Goal: Task Accomplishment & Management: Complete application form

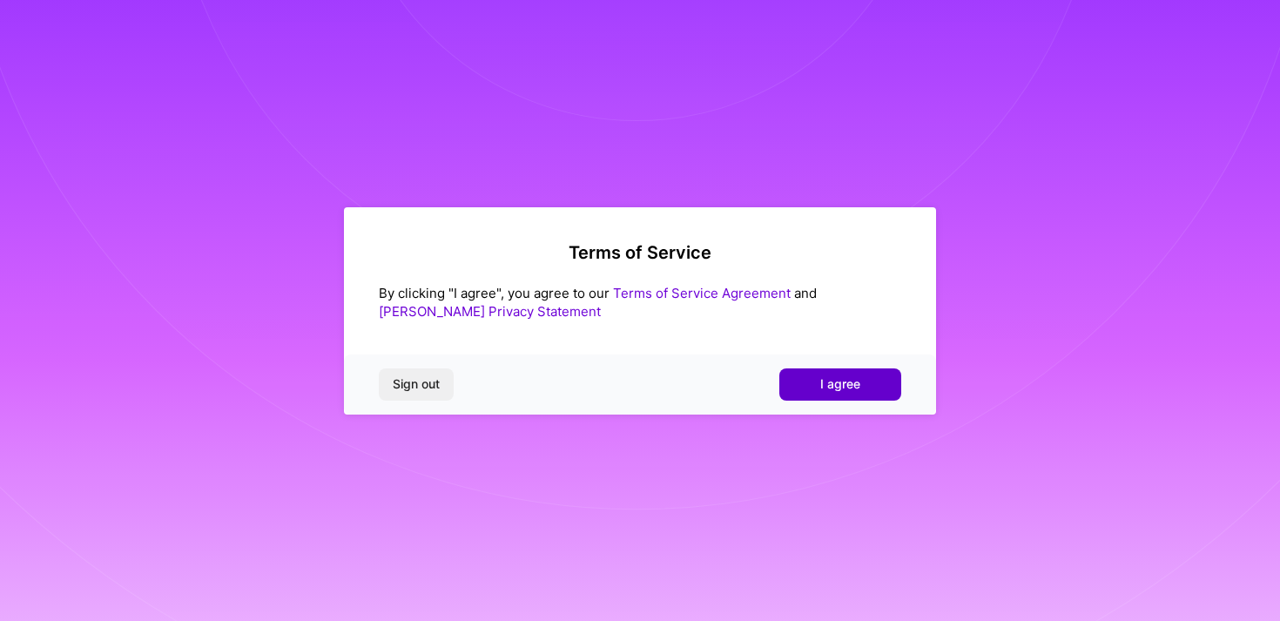
click at [867, 374] on button "I agree" at bounding box center [840, 383] width 122 height 31
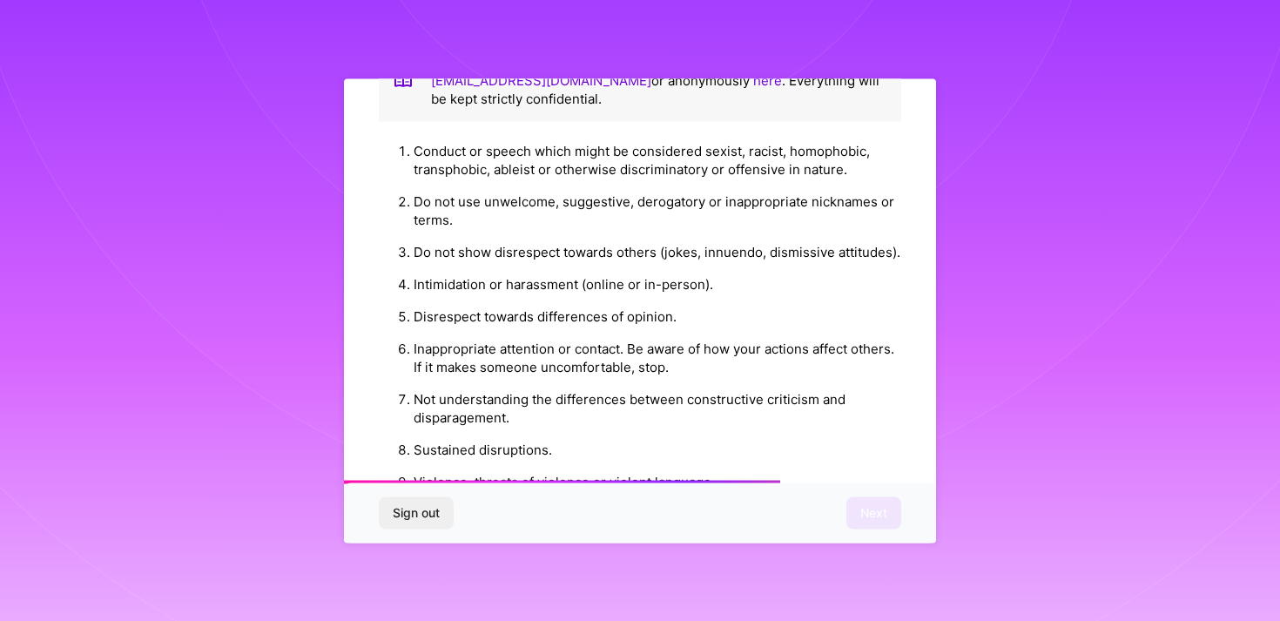
scroll to position [1932, 0]
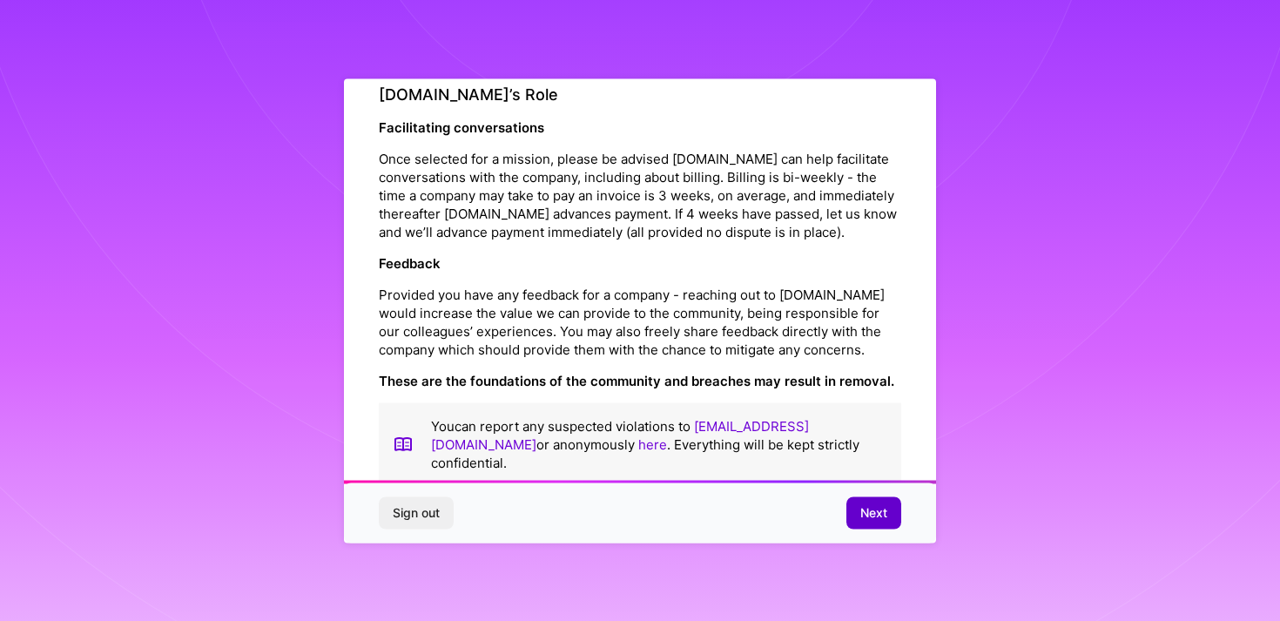
click at [865, 505] on span "Next" at bounding box center [873, 512] width 27 height 17
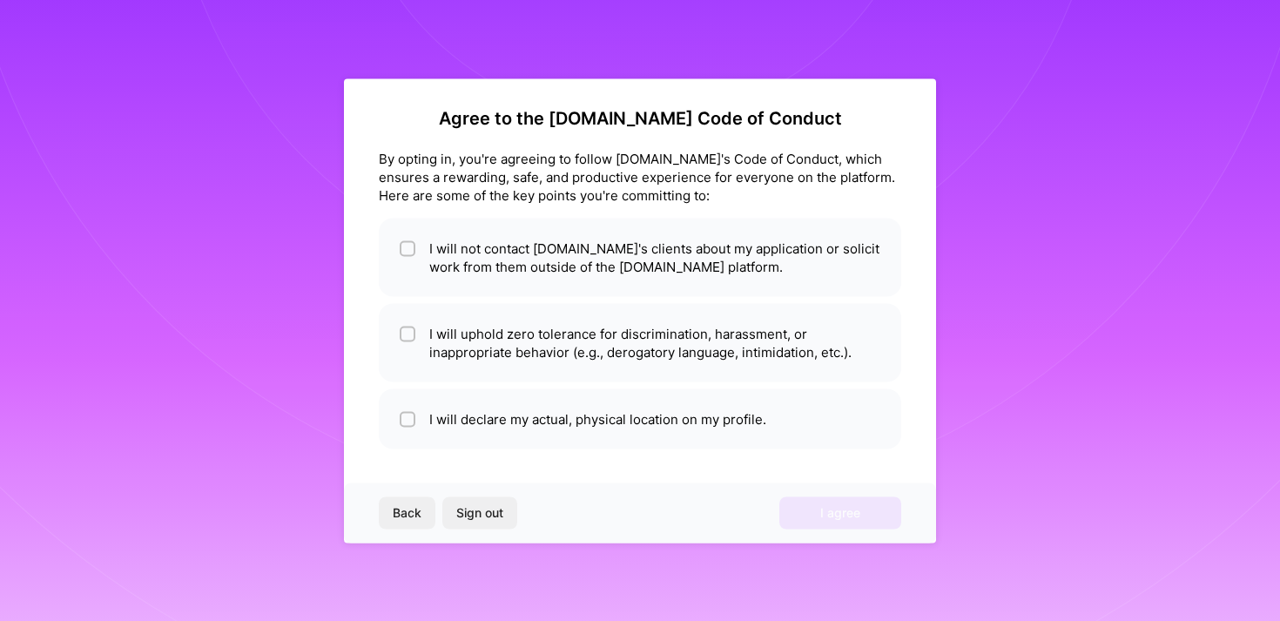
scroll to position [6, 0]
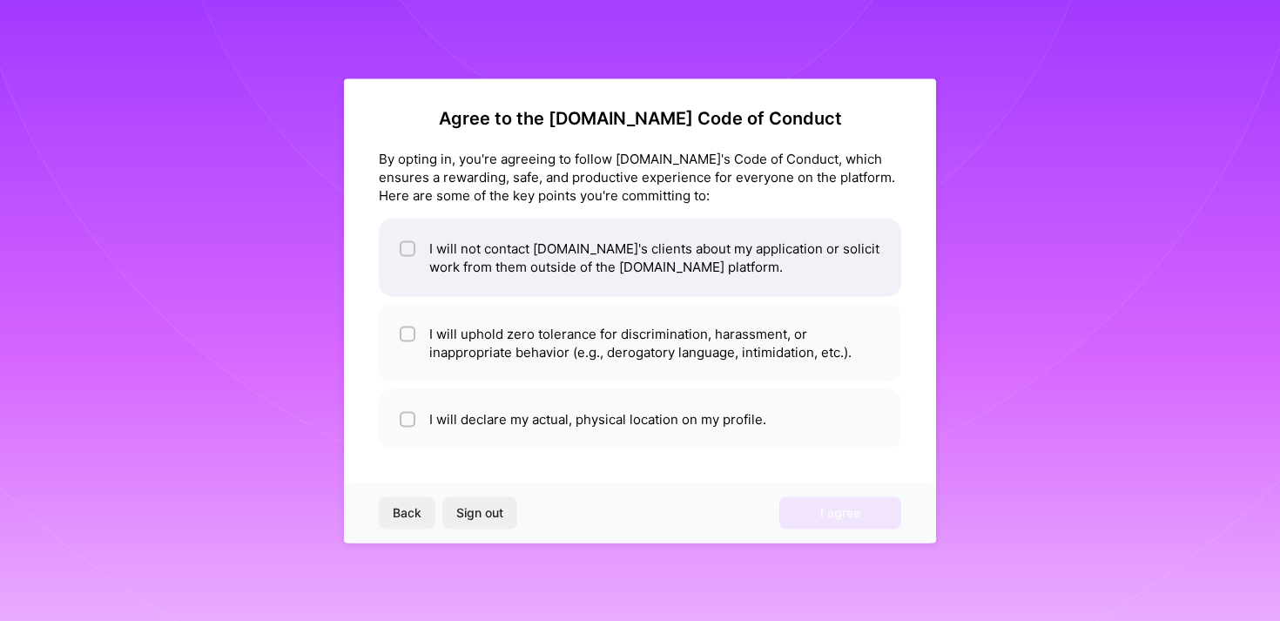
click at [590, 229] on li "I will not contact [DOMAIN_NAME]'s clients about my application or solicit work…" at bounding box center [640, 257] width 523 height 78
checkbox input "true"
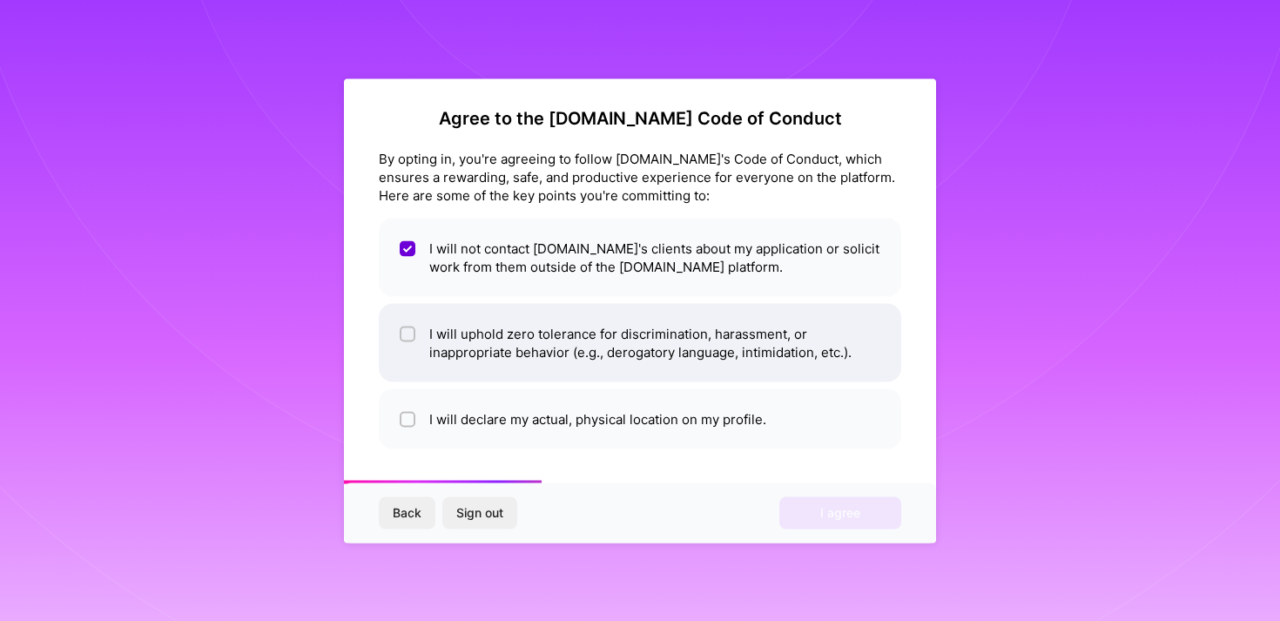
click at [550, 334] on li "I will uphold zero tolerance for discrimination, harassment, or inappropriate b…" at bounding box center [640, 342] width 523 height 78
checkbox input "true"
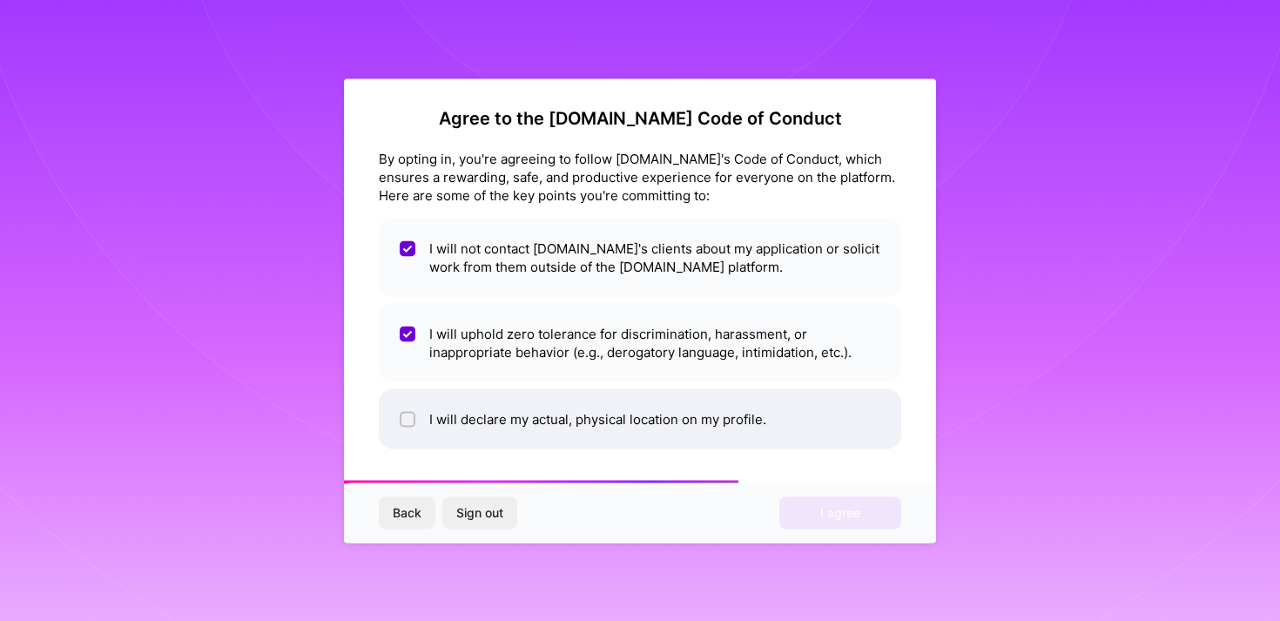
click at [534, 403] on li "I will declare my actual, physical location on my profile." at bounding box center [640, 418] width 523 height 60
checkbox input "true"
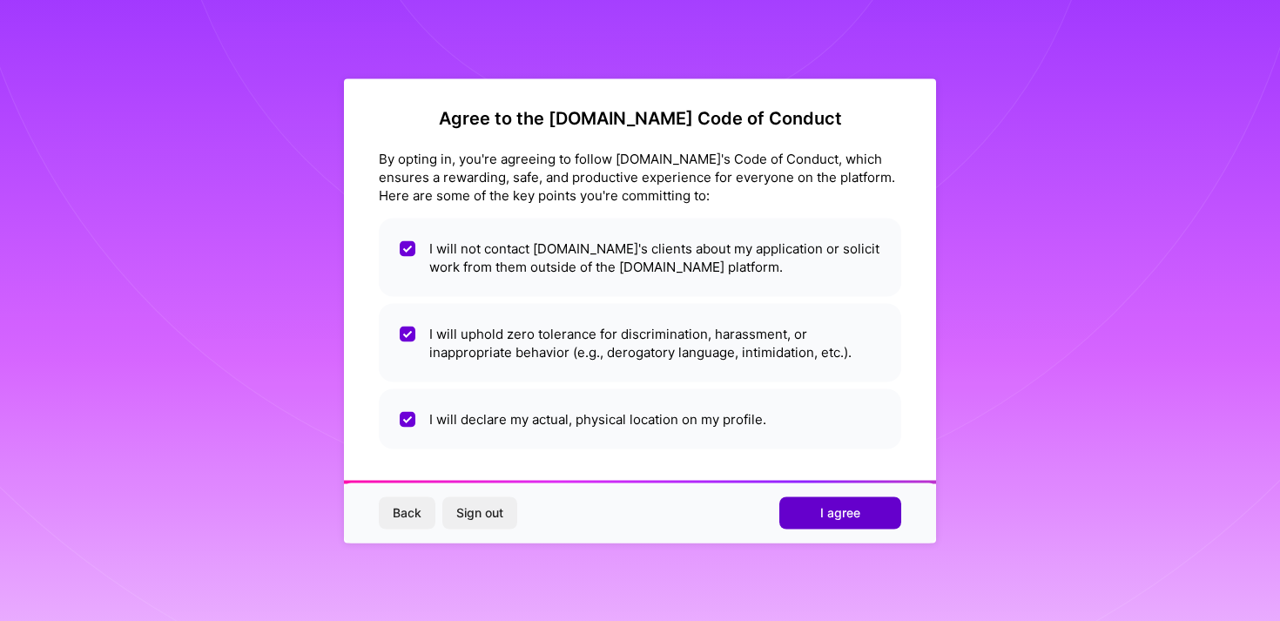
click at [820, 507] on button "I agree" at bounding box center [840, 512] width 122 height 31
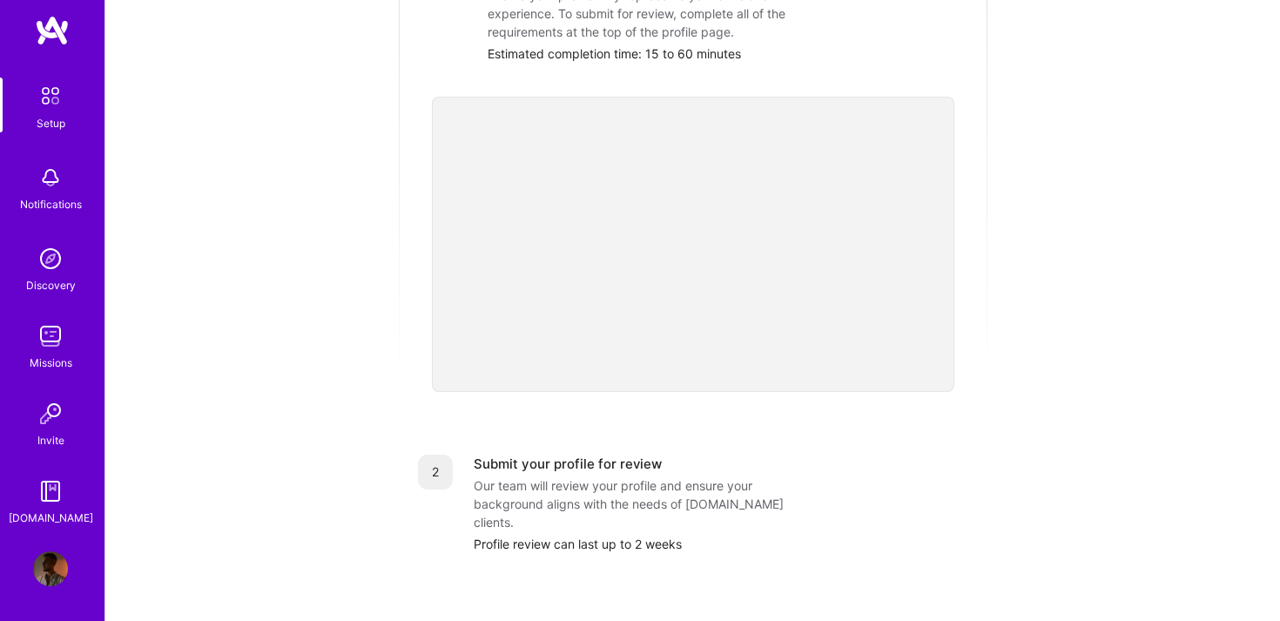
scroll to position [260, 0]
